Goal: Check status: Check status

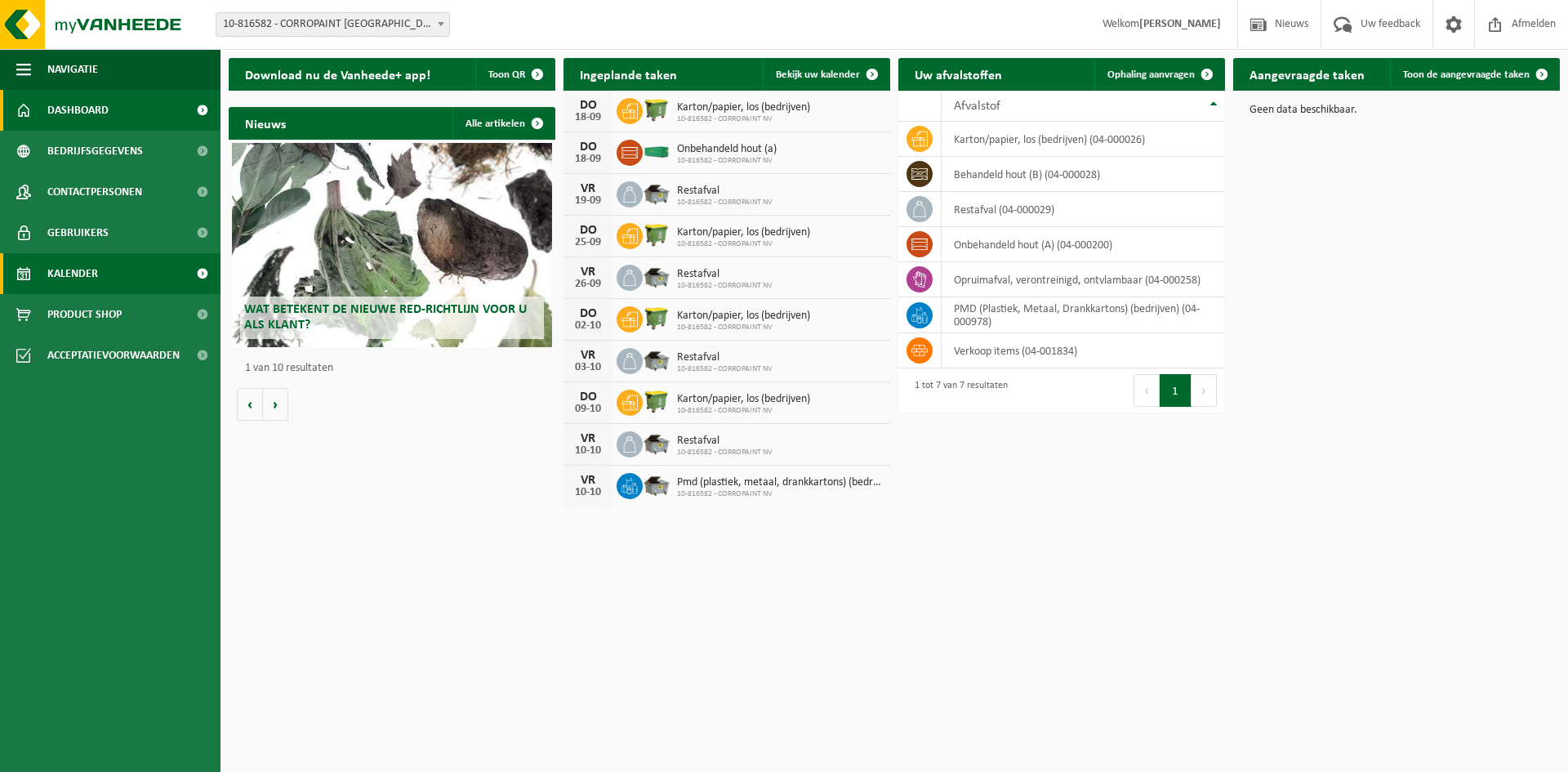
click at [143, 271] on link "Kalender" at bounding box center [110, 273] width 221 height 41
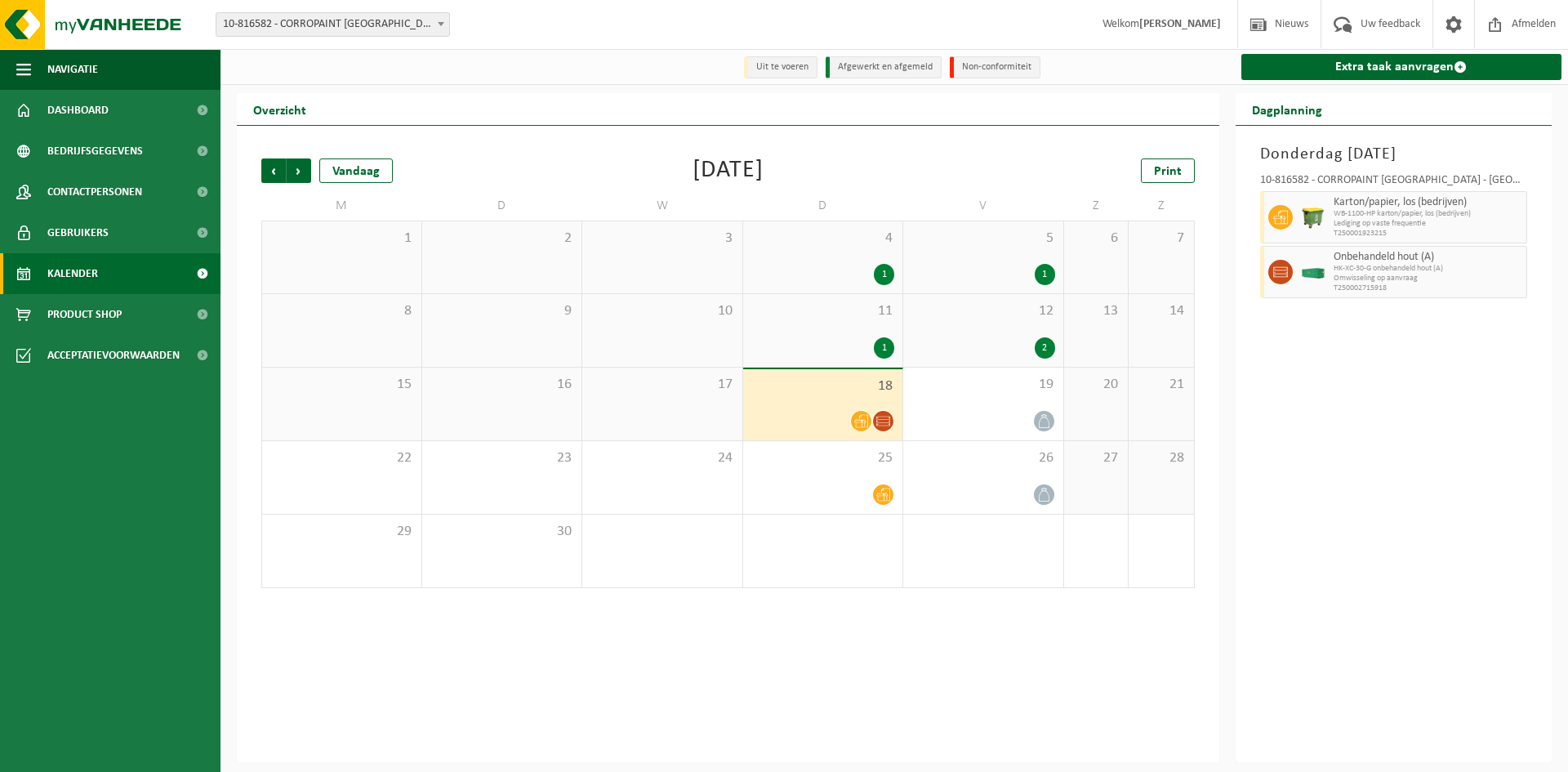
click at [814, 416] on div at bounding box center [823, 421] width 144 height 22
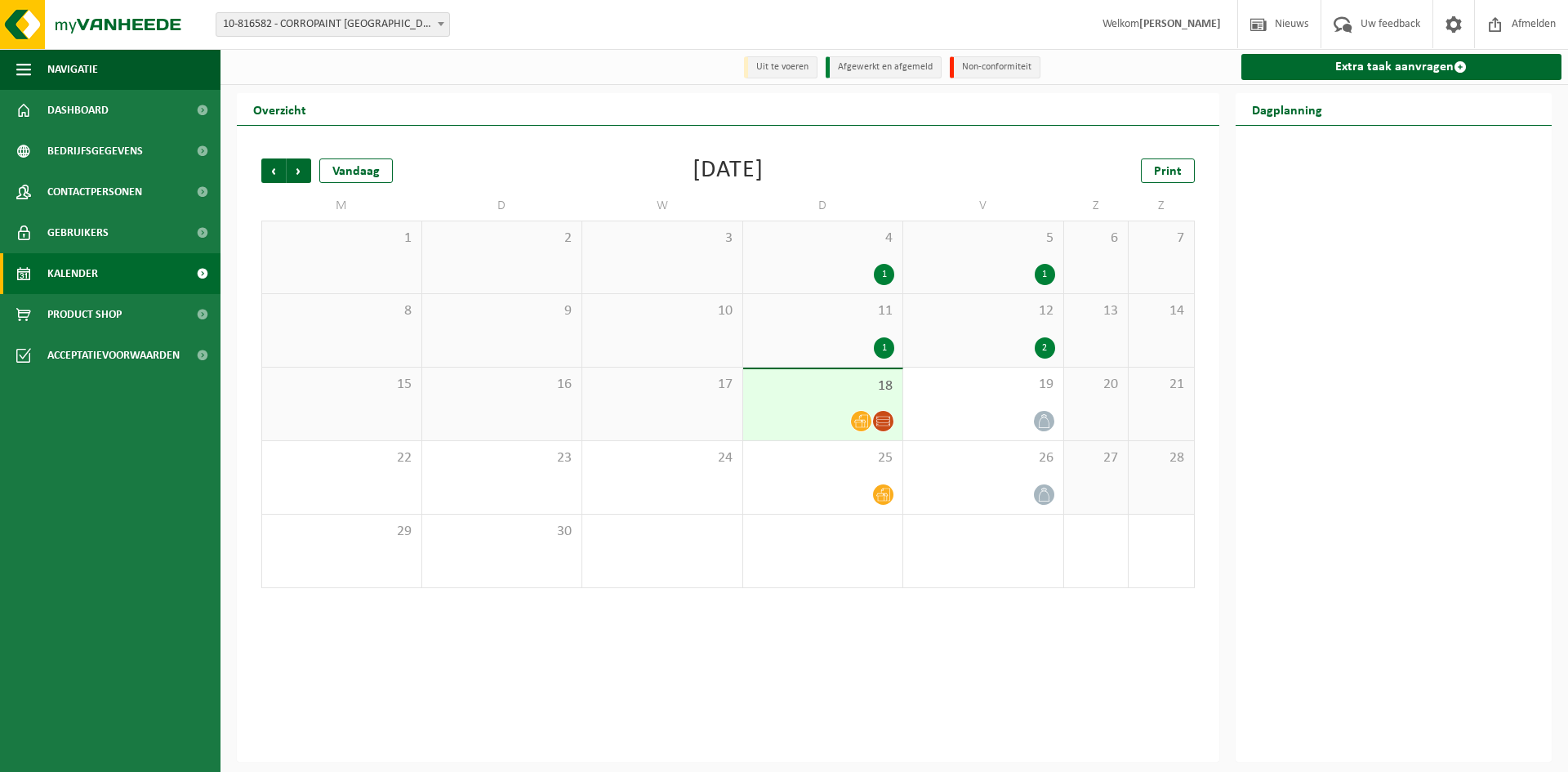
click at [1341, 352] on div at bounding box center [1393, 443] width 316 height 636
click at [764, 413] on div at bounding box center [823, 421] width 144 height 22
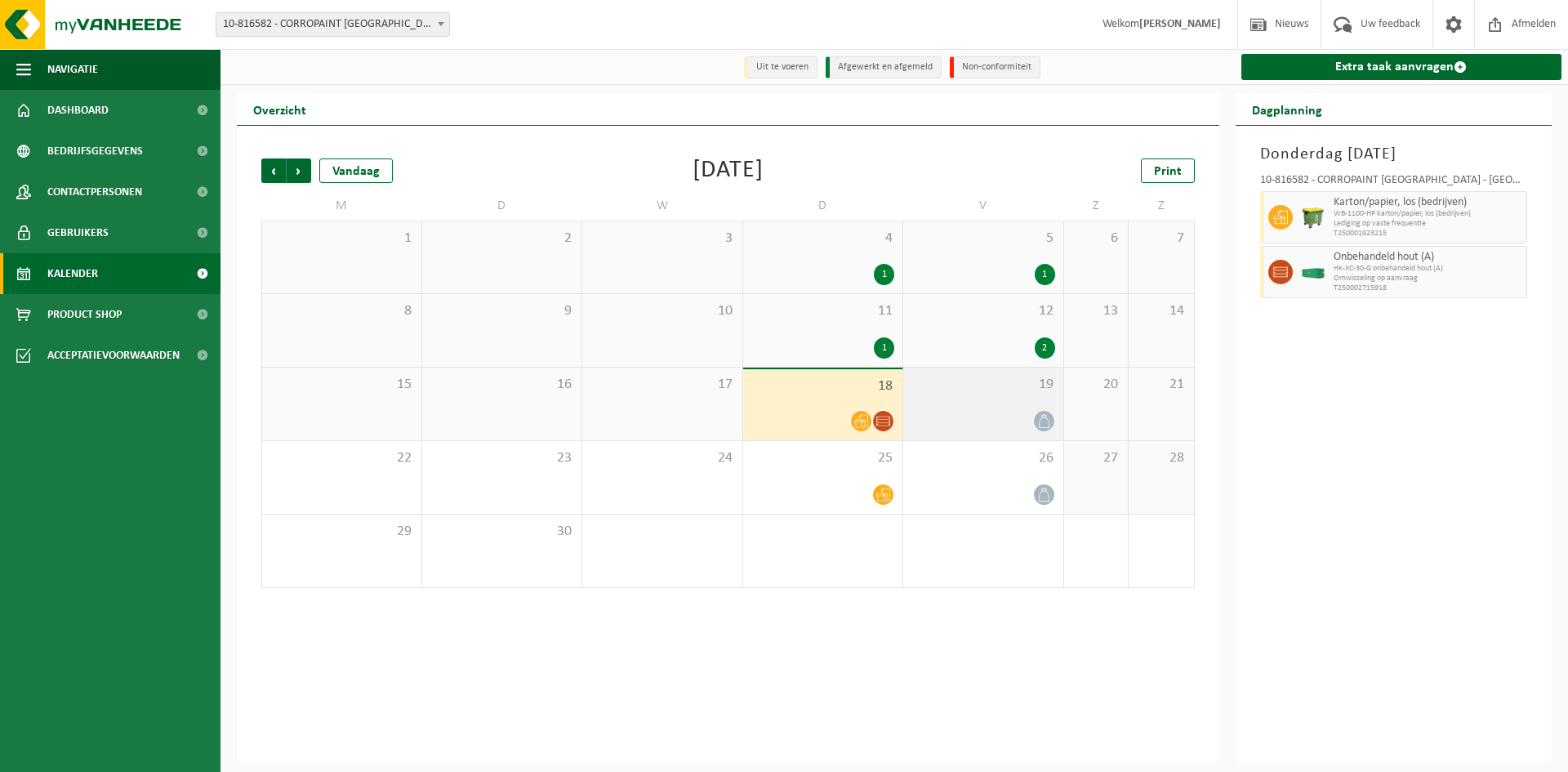
click at [977, 416] on div at bounding box center [982, 421] width 144 height 22
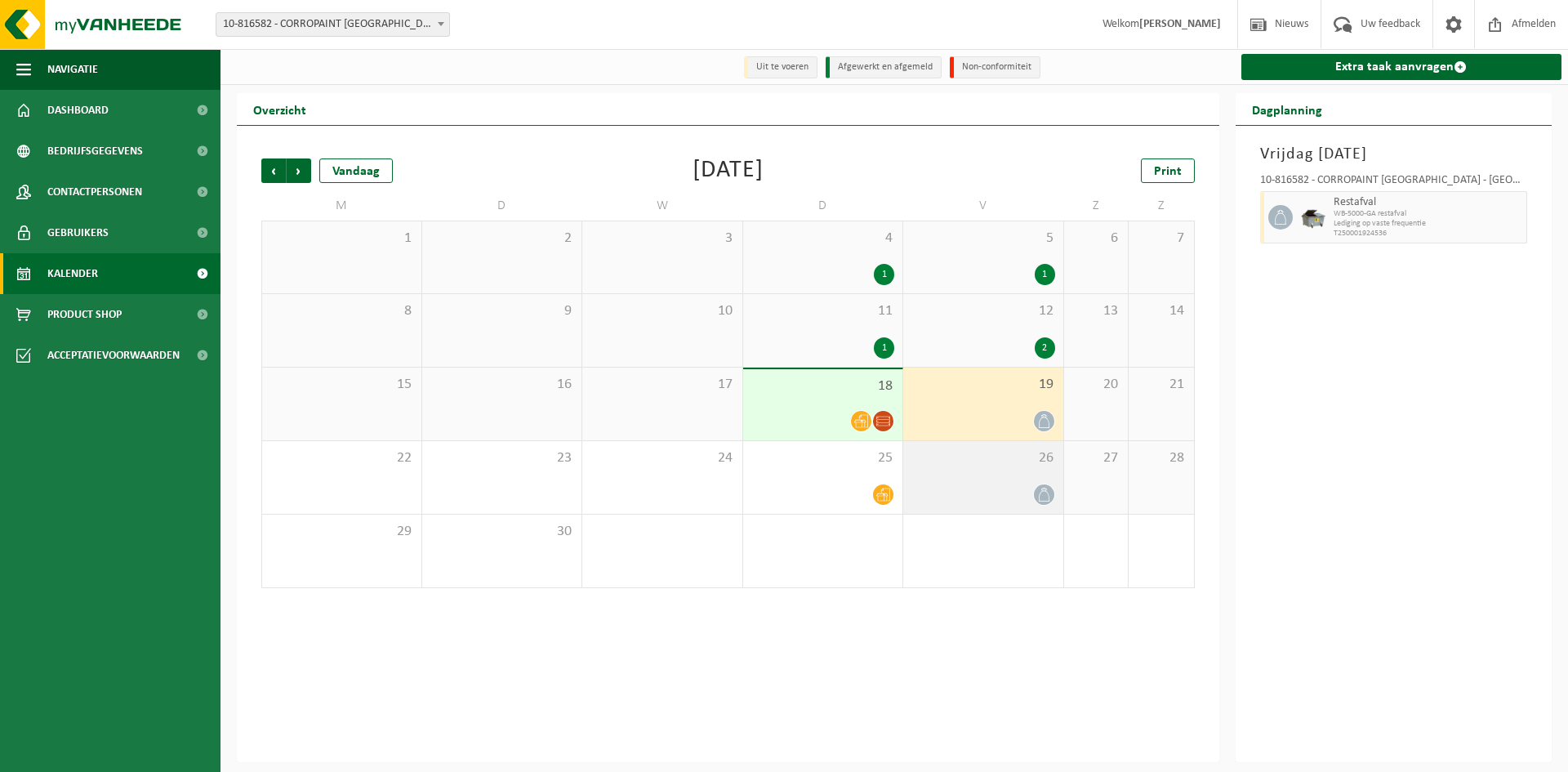
click at [945, 491] on div at bounding box center [982, 494] width 144 height 22
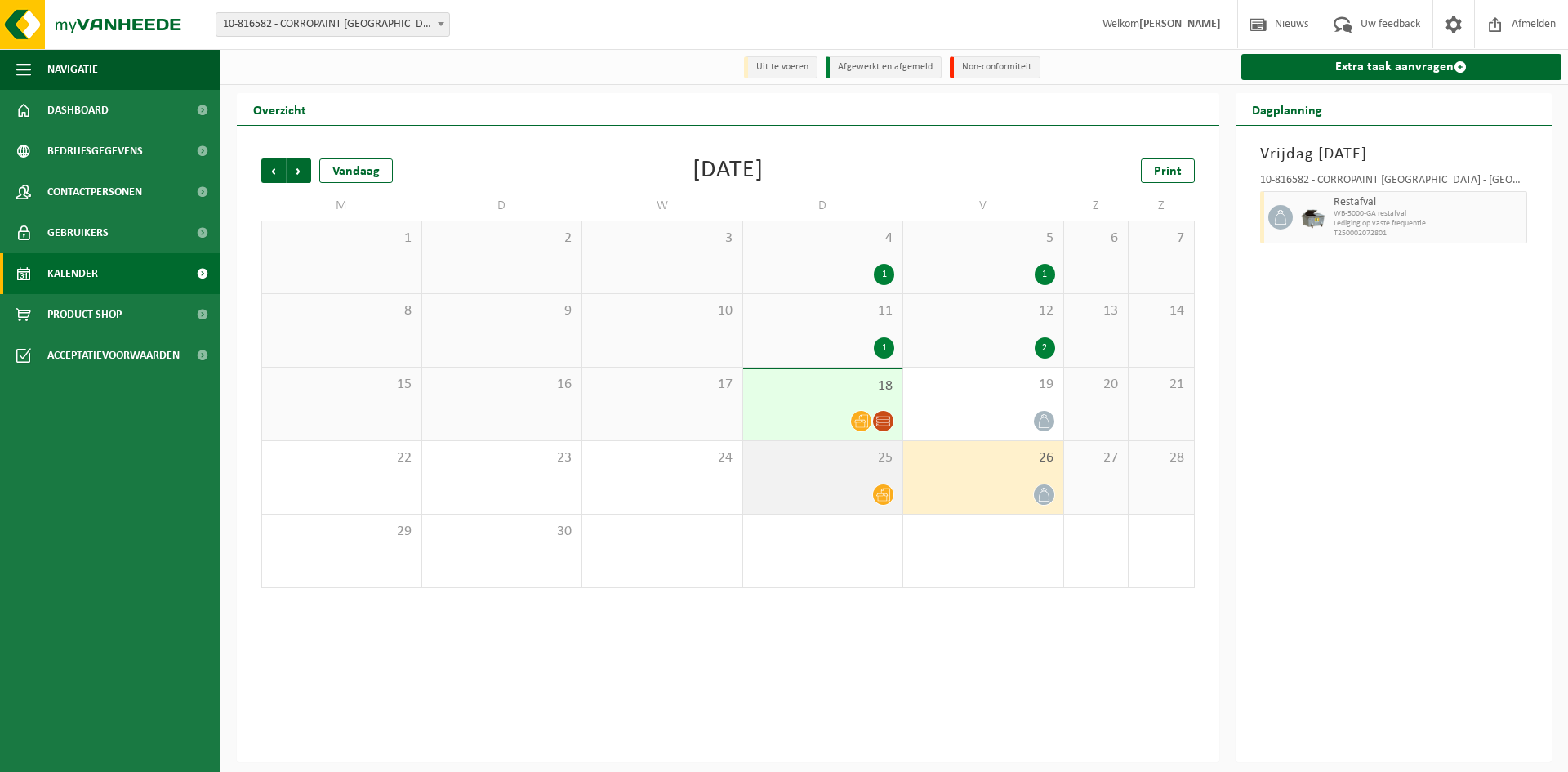
click at [819, 491] on div at bounding box center [823, 494] width 144 height 22
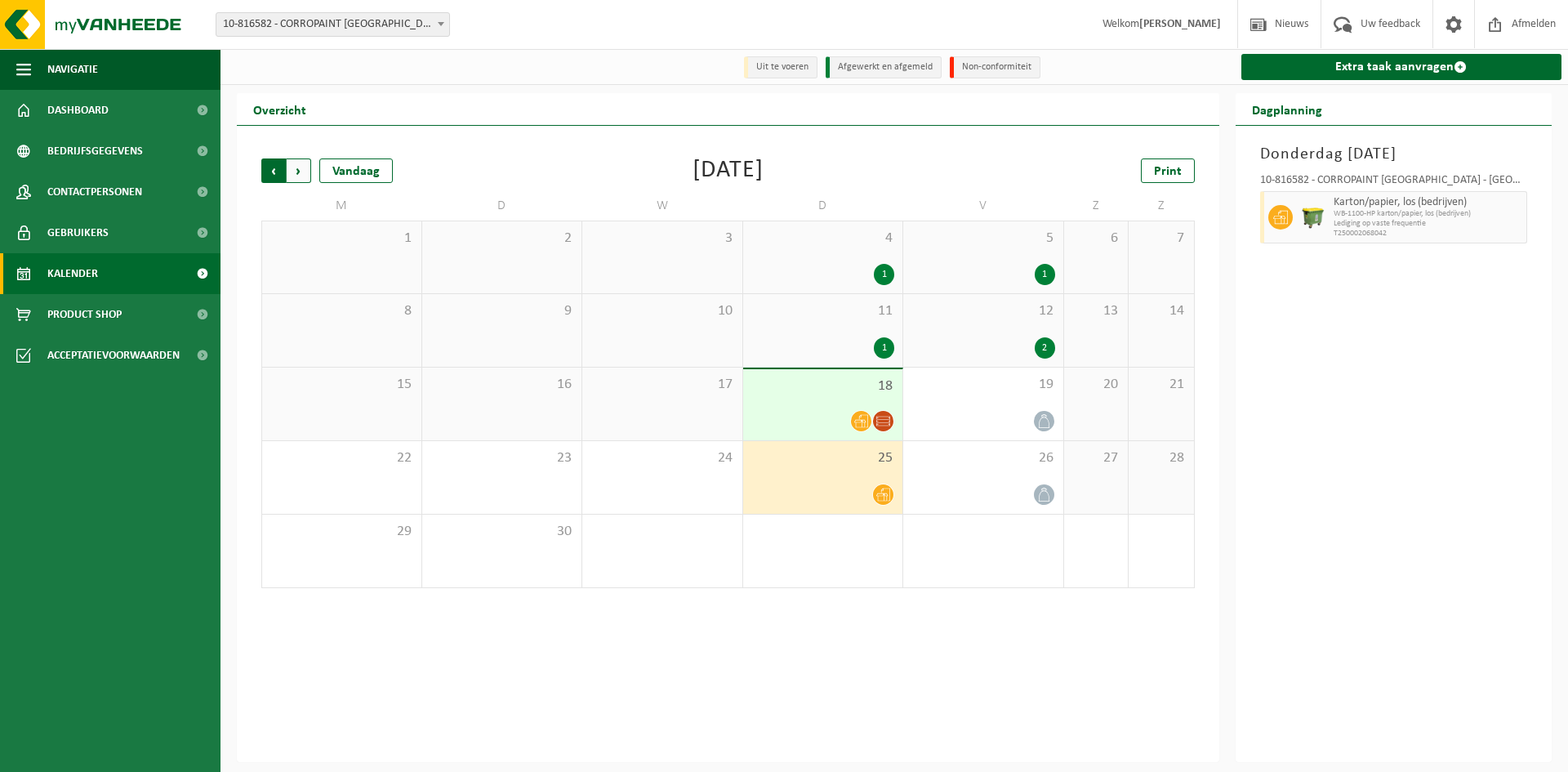
click at [302, 172] on span "Volgende" at bounding box center [298, 170] width 24 height 24
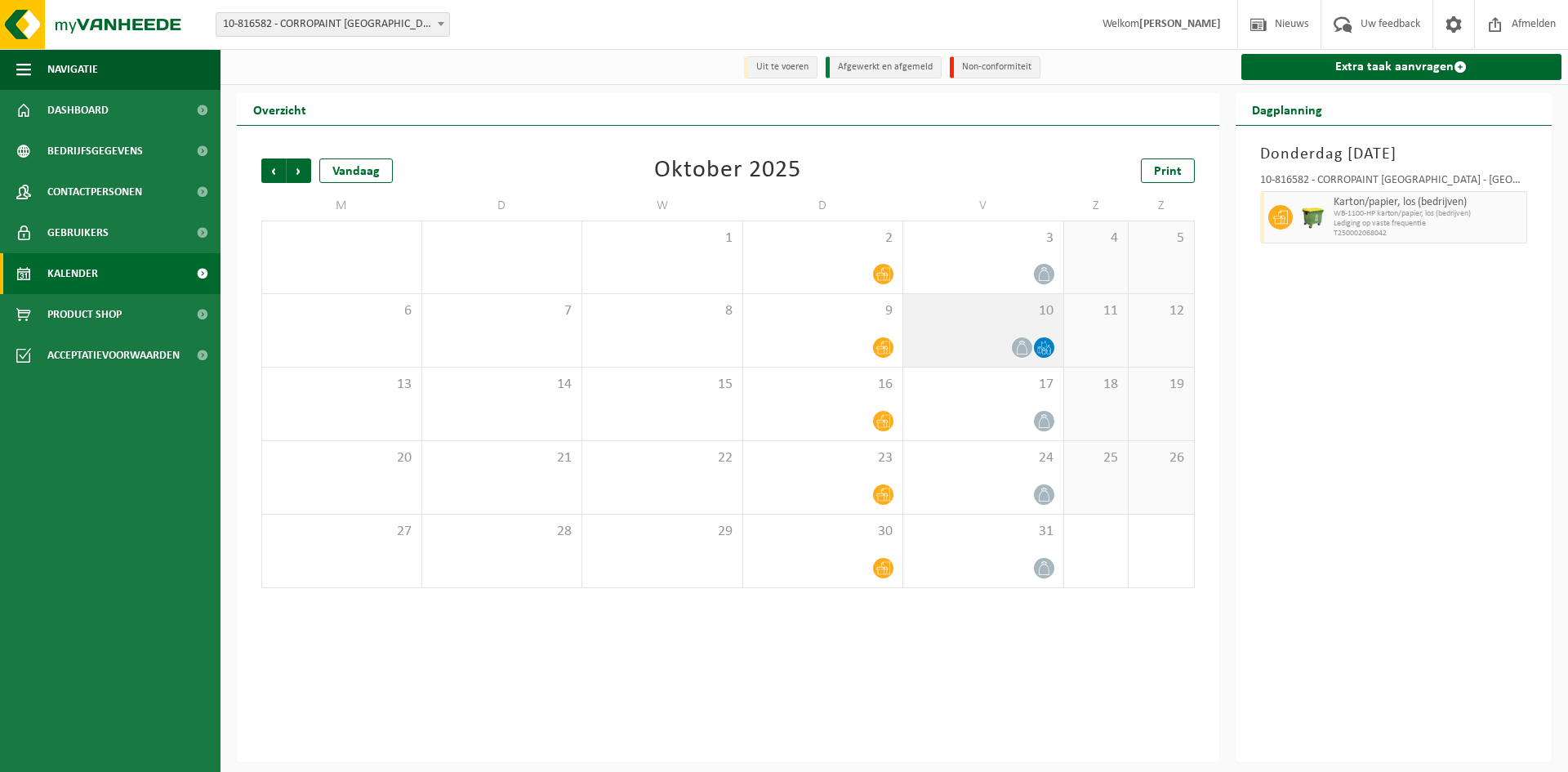
click at [961, 339] on div at bounding box center [982, 347] width 144 height 22
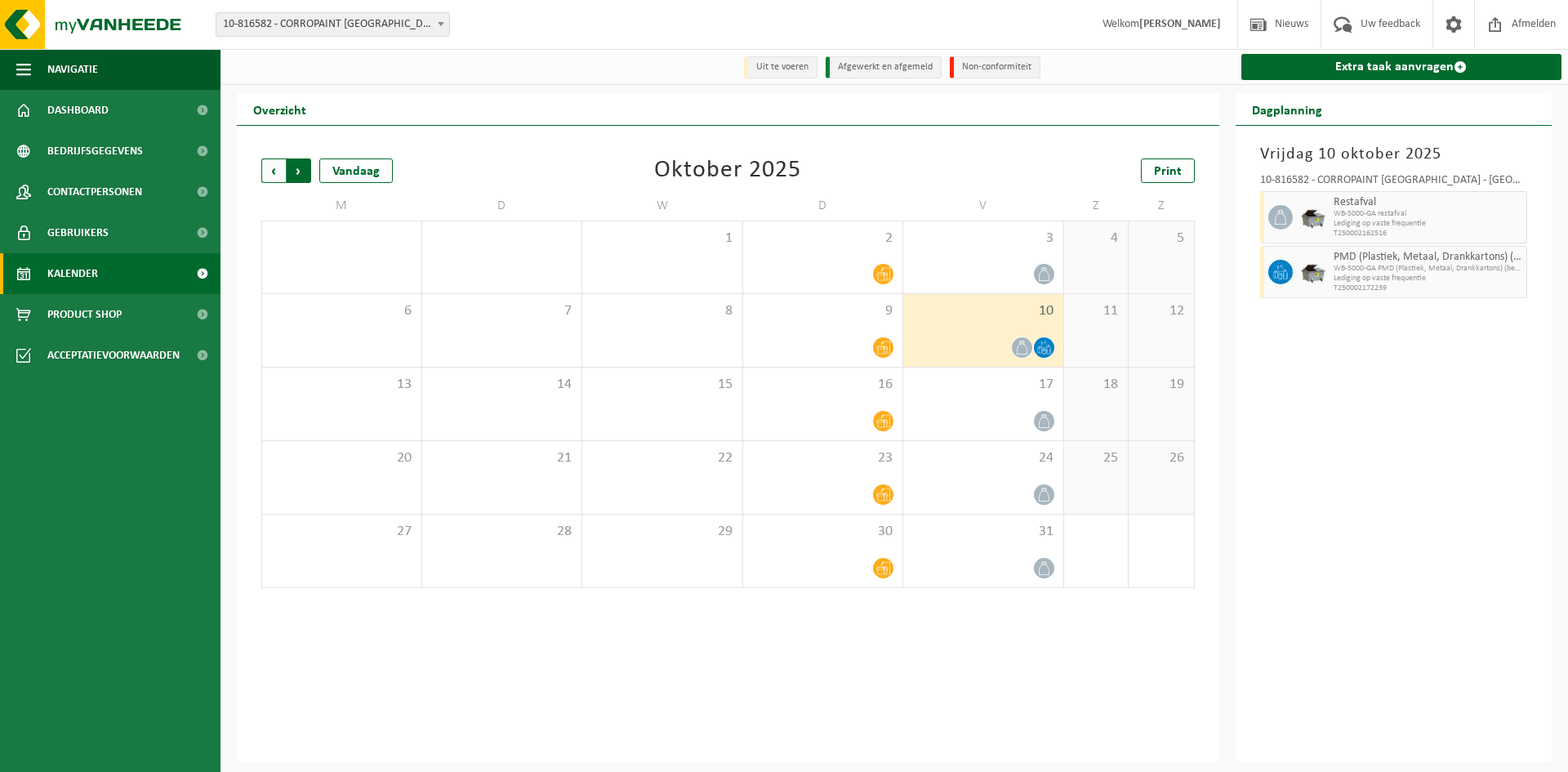
click at [272, 168] on span "Vorige" at bounding box center [273, 170] width 24 height 24
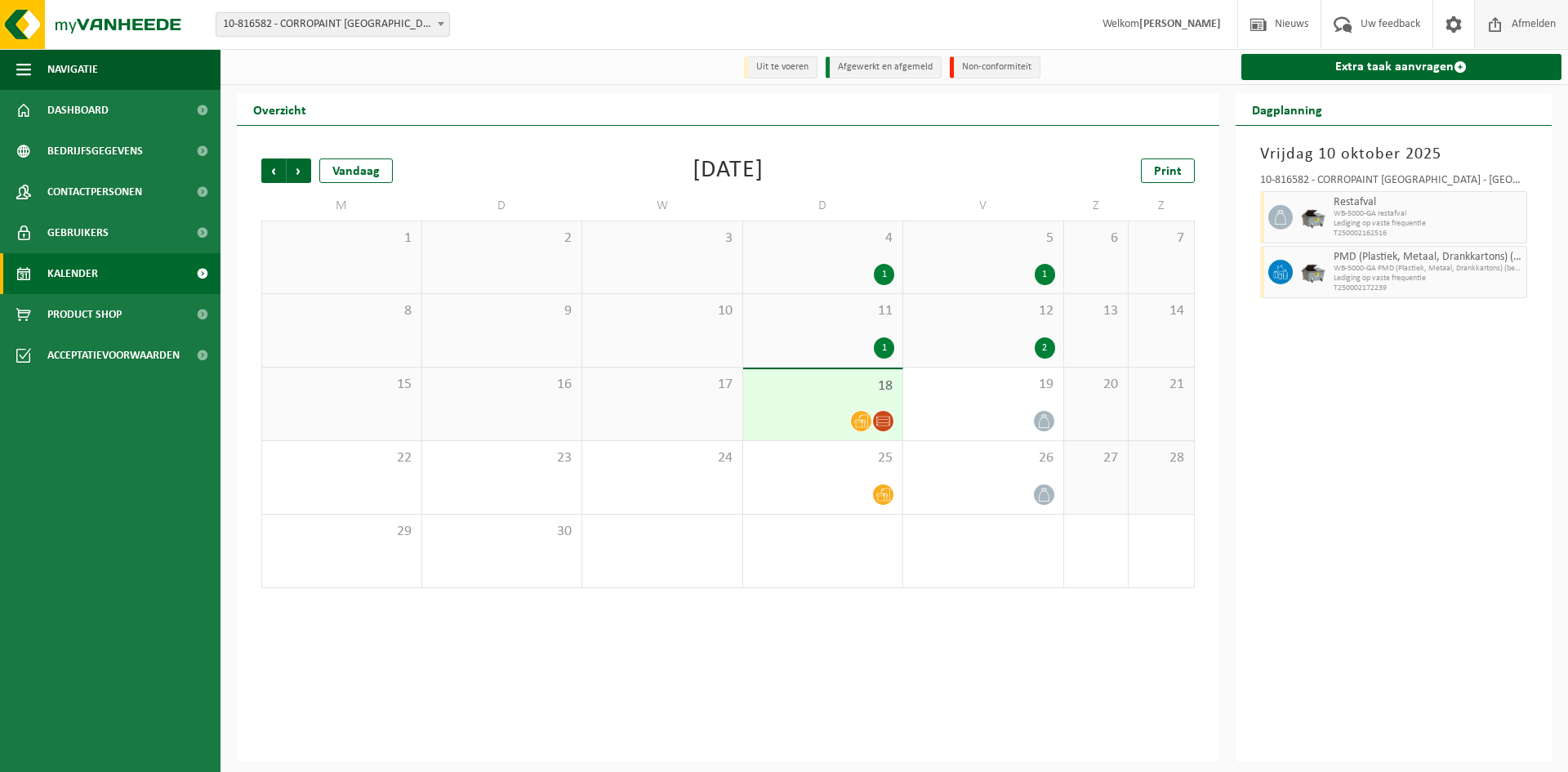
click at [1518, 26] on span "Afmelden" at bounding box center [1533, 24] width 52 height 48
